Goal: Task Accomplishment & Management: Manage account settings

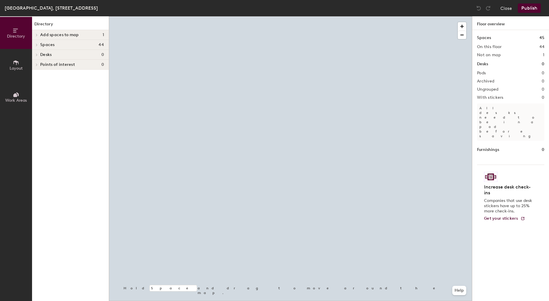
click at [14, 65] on icon at bounding box center [16, 62] width 6 height 6
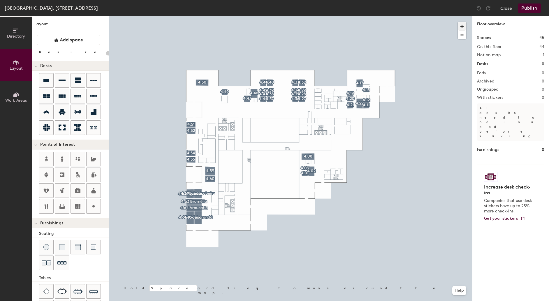
click at [463, 24] on span "button" at bounding box center [462, 26] width 8 height 8
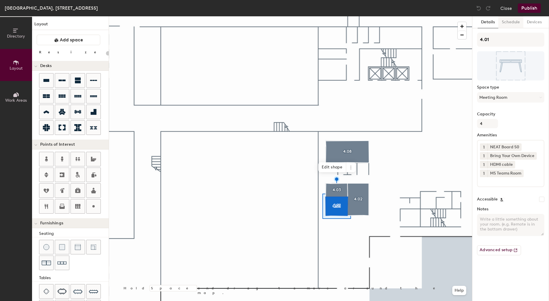
click at [512, 22] on button "Schedule" at bounding box center [510, 22] width 25 height 12
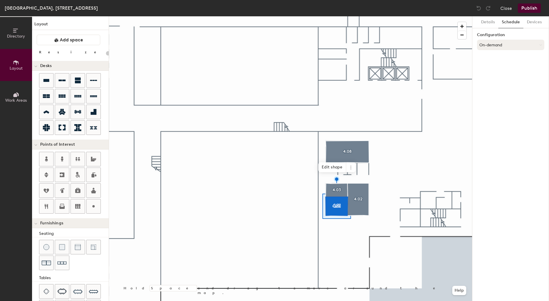
click at [513, 44] on button "On-demand" at bounding box center [510, 45] width 67 height 10
click at [496, 76] on div "Request-only" at bounding box center [510, 77] width 67 height 9
click at [490, 22] on button "Details" at bounding box center [488, 22] width 21 height 12
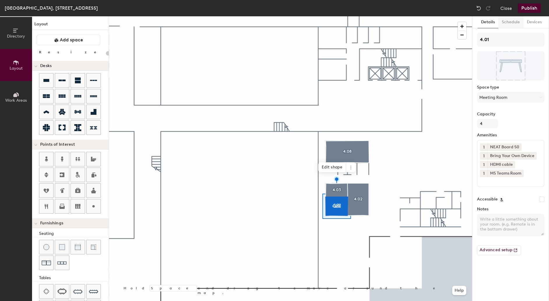
click at [512, 23] on button "Schedule" at bounding box center [510, 22] width 25 height 12
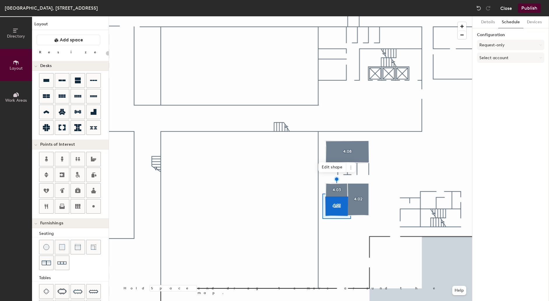
click at [505, 6] on button "Close" at bounding box center [506, 7] width 12 height 9
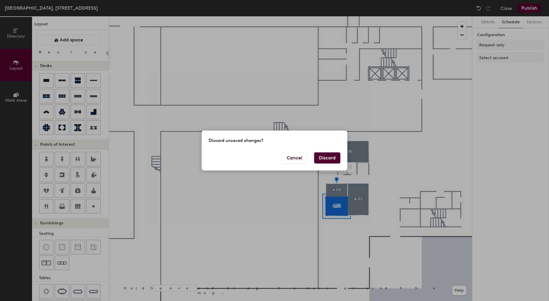
click at [330, 159] on button "Discard" at bounding box center [327, 157] width 26 height 11
type input "20"
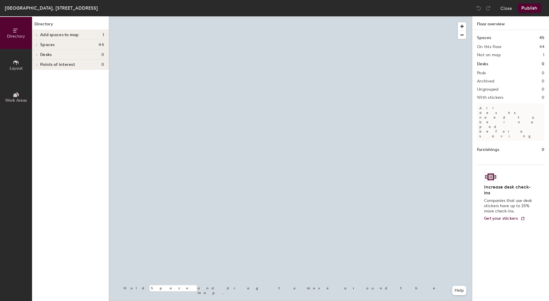
click at [15, 66] on span "Layout" at bounding box center [16, 68] width 13 height 5
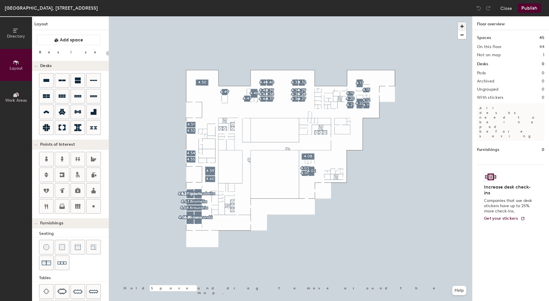
click at [462, 25] on span "button" at bounding box center [462, 26] width 8 height 8
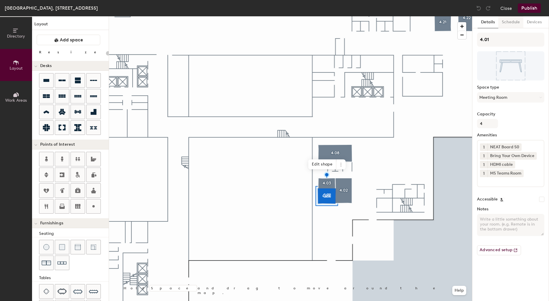
click at [513, 24] on button "Schedule" at bounding box center [510, 22] width 25 height 12
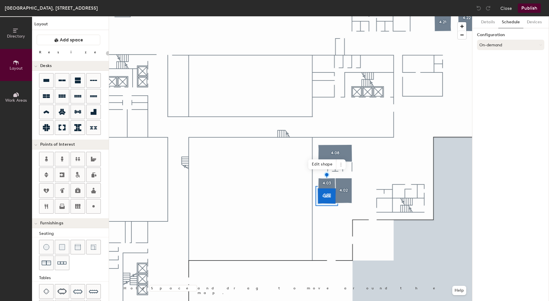
click at [504, 45] on button "On-demand" at bounding box center [510, 45] width 67 height 10
click at [510, 44] on button "On-demand" at bounding box center [510, 45] width 67 height 10
click at [533, 21] on button "Devices" at bounding box center [534, 22] width 22 height 12
click at [512, 24] on button "Schedule" at bounding box center [510, 22] width 25 height 12
click at [510, 45] on button "On-demand" at bounding box center [510, 45] width 67 height 10
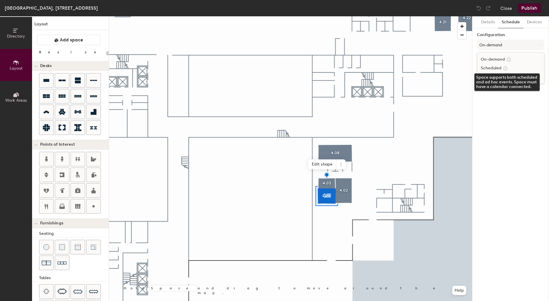
click at [505, 68] on icon at bounding box center [504, 67] width 3 height 3
click at [505, 44] on button "Scheduled" at bounding box center [510, 45] width 67 height 10
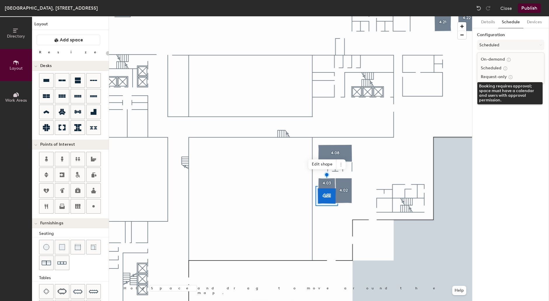
click at [509, 77] on icon at bounding box center [510, 76] width 3 height 3
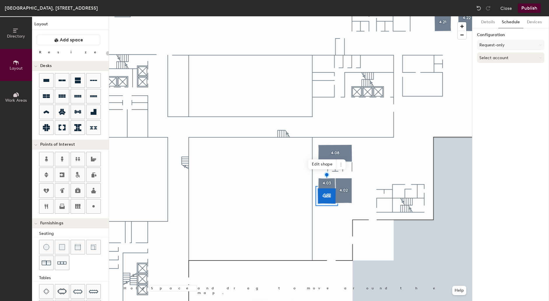
click at [504, 57] on button "Select account" at bounding box center [510, 57] width 67 height 10
click at [511, 43] on button "Request-only" at bounding box center [510, 45] width 67 height 10
click at [497, 59] on div "On-demand" at bounding box center [510, 59] width 67 height 9
click at [513, 69] on div "Details Schedule Devices Configuration On-demand" at bounding box center [510, 158] width 77 height 285
click at [507, 8] on button "Close" at bounding box center [506, 7] width 12 height 9
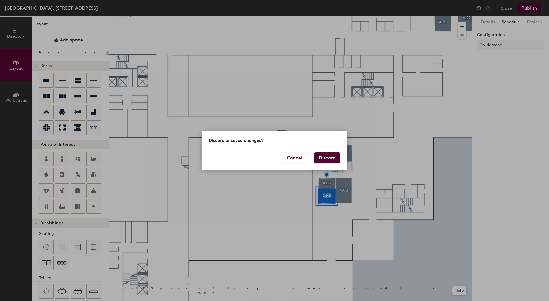
click at [339, 155] on button "Discard" at bounding box center [327, 157] width 26 height 11
type input "20"
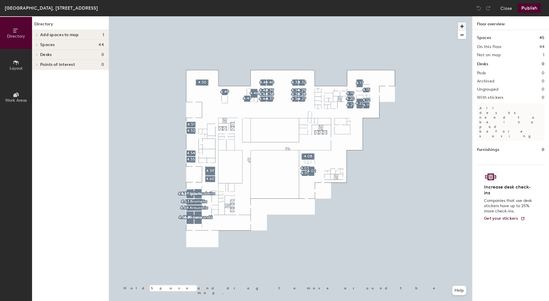
click at [461, 27] on span "button" at bounding box center [462, 26] width 8 height 8
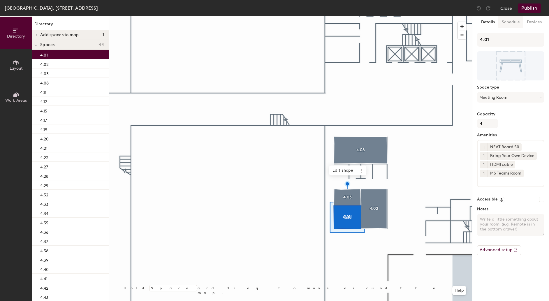
click at [509, 22] on button "Schedule" at bounding box center [510, 22] width 25 height 12
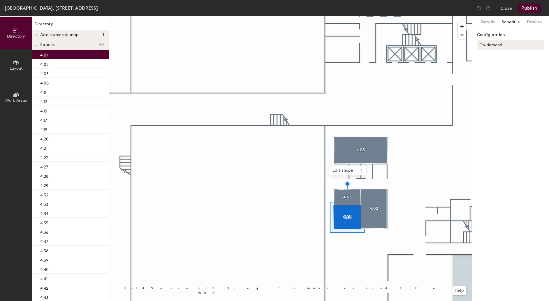
click at [498, 45] on button "On-demand" at bounding box center [510, 45] width 67 height 10
click at [499, 76] on div "Request-only" at bounding box center [510, 77] width 67 height 9
click at [487, 24] on button "Details" at bounding box center [488, 22] width 21 height 12
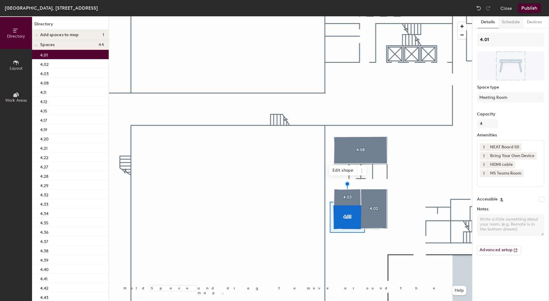
click at [511, 22] on button "Schedule" at bounding box center [510, 22] width 25 height 12
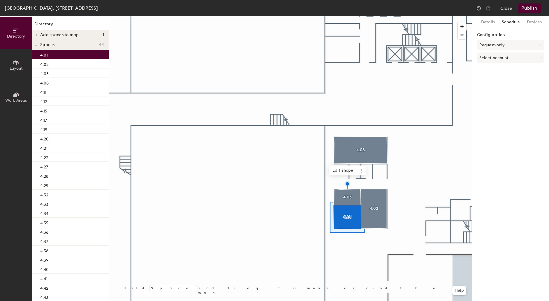
click at [511, 22] on button "Schedule" at bounding box center [510, 22] width 25 height 12
click at [507, 10] on button "Close" at bounding box center [506, 7] width 12 height 9
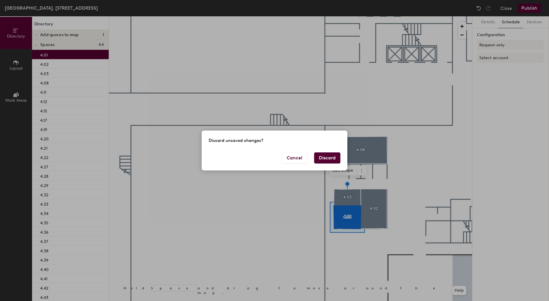
click at [330, 157] on button "Discard" at bounding box center [327, 157] width 26 height 11
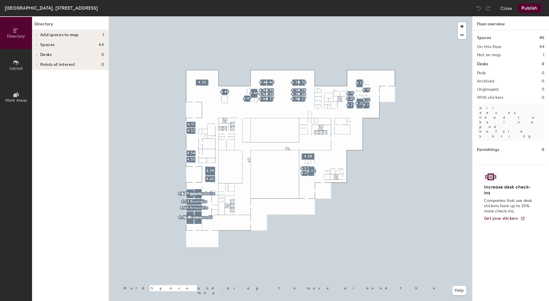
click at [18, 69] on span "Layout" at bounding box center [16, 68] width 13 height 5
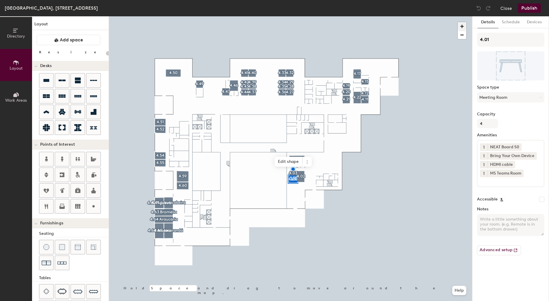
click at [463, 26] on span "button" at bounding box center [462, 26] width 8 height 8
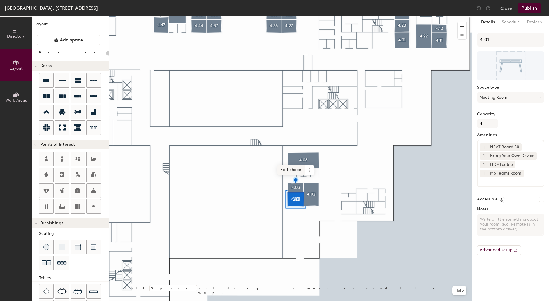
click at [295, 170] on span "Edit shape" at bounding box center [291, 170] width 28 height 10
click at [513, 25] on button "Schedule" at bounding box center [510, 22] width 25 height 12
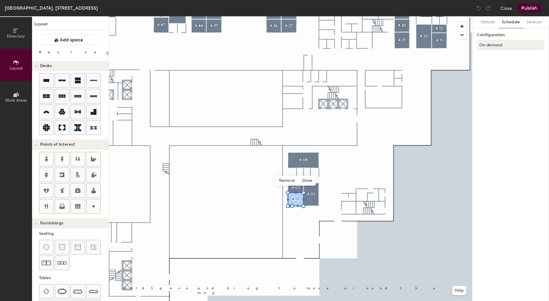
click at [492, 46] on button "On-demand" at bounding box center [510, 45] width 67 height 10
click at [499, 43] on button "On-demand" at bounding box center [510, 45] width 67 height 10
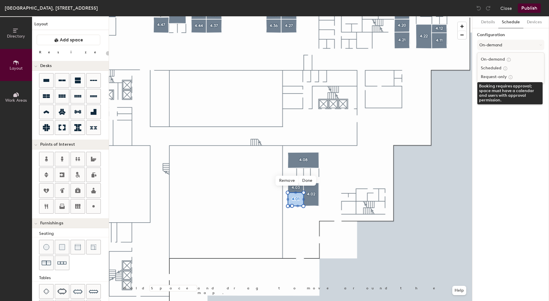
click at [512, 76] on icon at bounding box center [510, 76] width 3 height 3
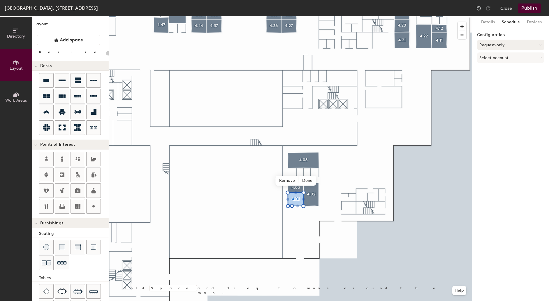
click at [501, 45] on button "Request-only" at bounding box center [510, 45] width 67 height 10
click at [500, 58] on div "On-demand" at bounding box center [510, 59] width 67 height 9
click at [494, 58] on div "Details Schedule Devices Configuration On-demand" at bounding box center [510, 158] width 77 height 285
click at [292, 182] on span "Remove" at bounding box center [287, 181] width 23 height 10
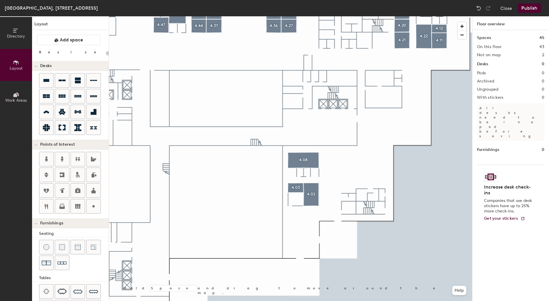
click at [531, 8] on button "Publish" at bounding box center [529, 7] width 23 height 9
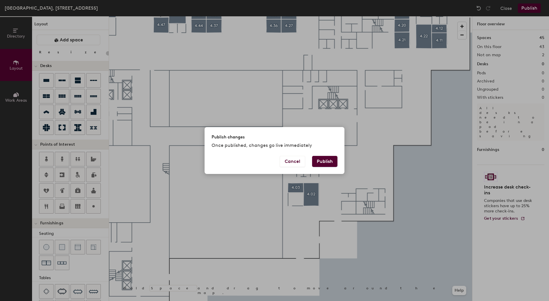
click at [330, 160] on button "Publish" at bounding box center [324, 161] width 25 height 11
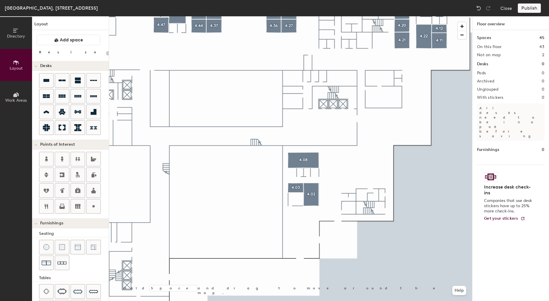
type input "20"
